Goal: Information Seeking & Learning: Understand process/instructions

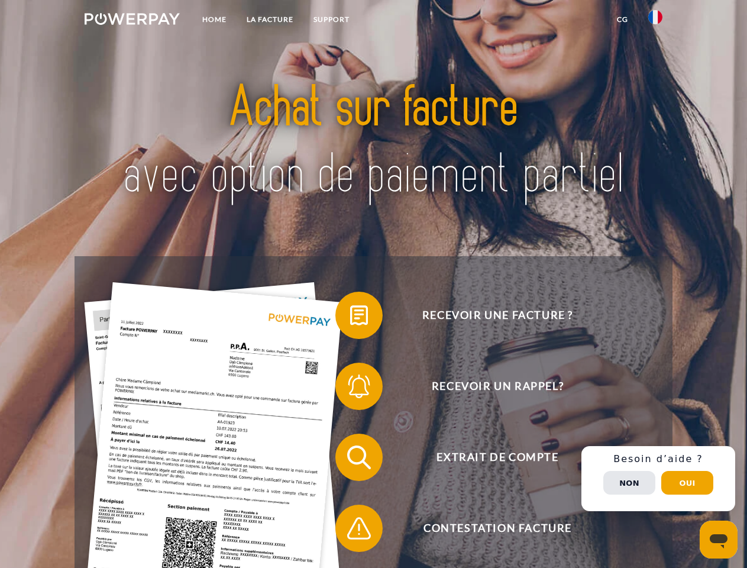
click at [132, 21] on img at bounding box center [132, 19] width 95 height 12
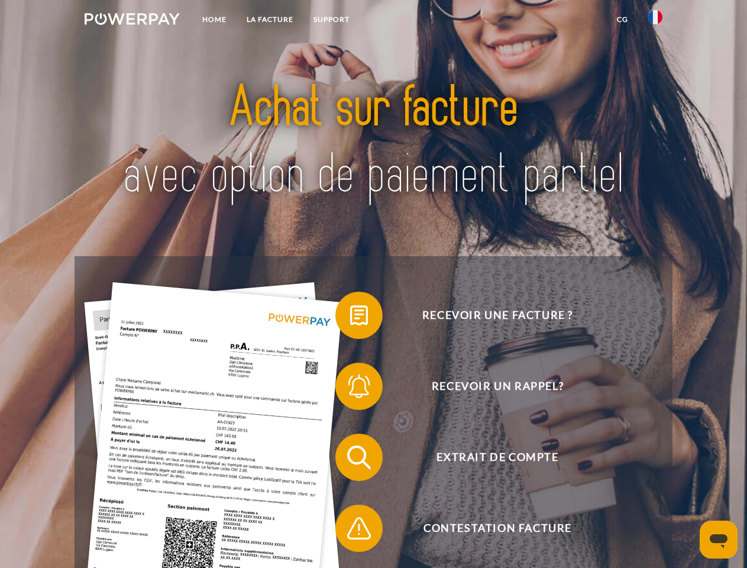
click at [655, 21] on img at bounding box center [655, 17] width 14 height 14
click at [622, 20] on link "CG" at bounding box center [622, 19] width 31 height 21
click at [350, 318] on span at bounding box center [341, 315] width 59 height 59
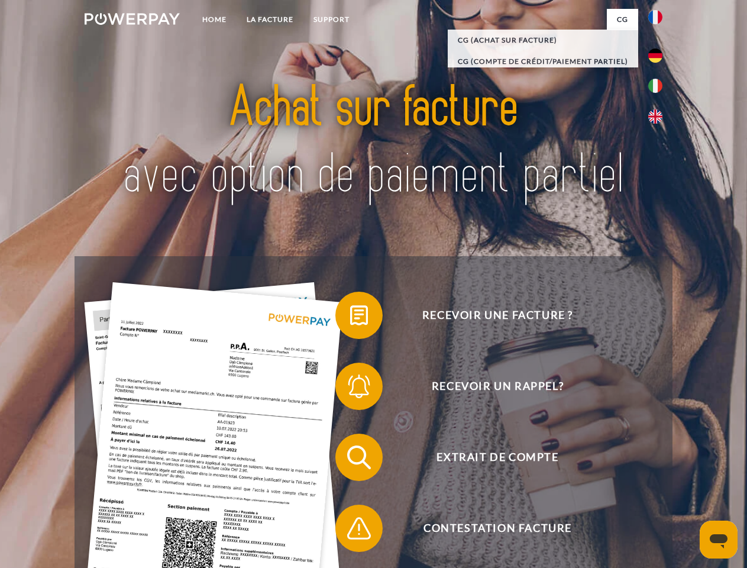
click at [350, 389] on span at bounding box center [341, 386] width 59 height 59
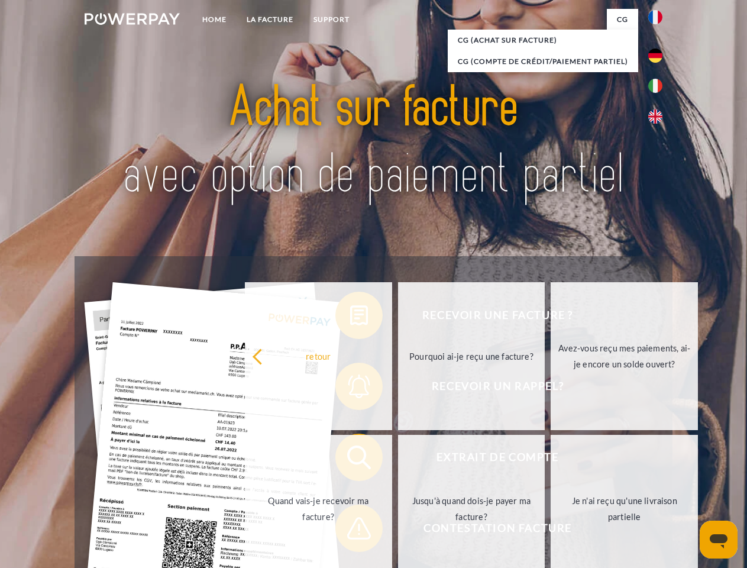
click at [398, 459] on link "Jusqu'à quand dois-je payer ma facture?" at bounding box center [471, 509] width 147 height 148
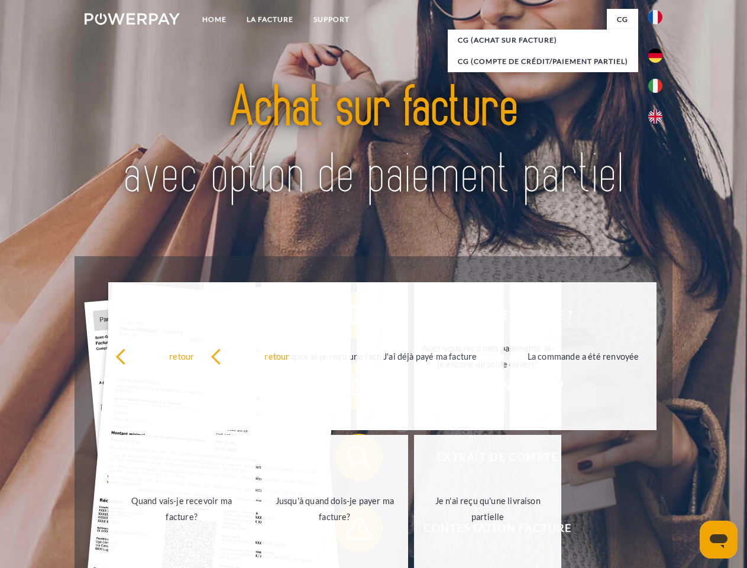
click at [350, 530] on span at bounding box center [341, 527] width 59 height 59
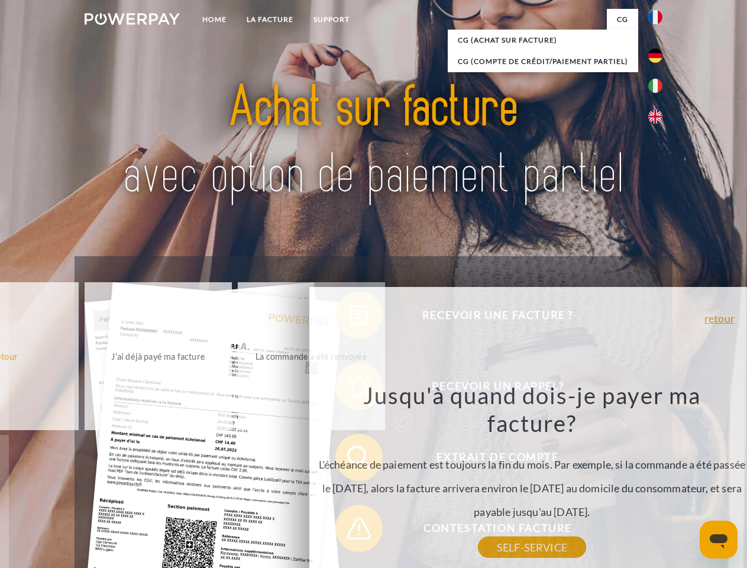
click at [658, 478] on div "Recevoir une facture ? Recevoir un rappel? Extrait de compte retour" at bounding box center [373, 492] width 597 height 473
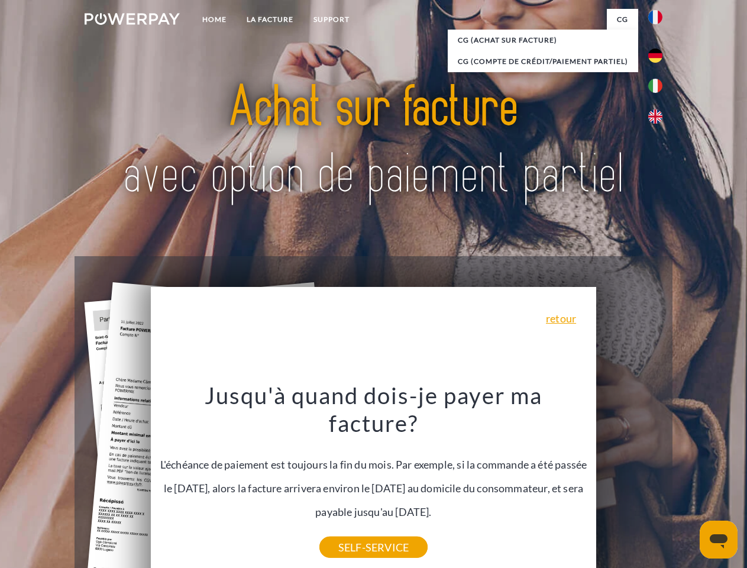
click at [629, 481] on span "Extrait de compte" at bounding box center [497, 456] width 290 height 47
click at [687, 483] on header "Home LA FACTURE Support" at bounding box center [373, 408] width 747 height 817
